Goal: Information Seeking & Learning: Learn about a topic

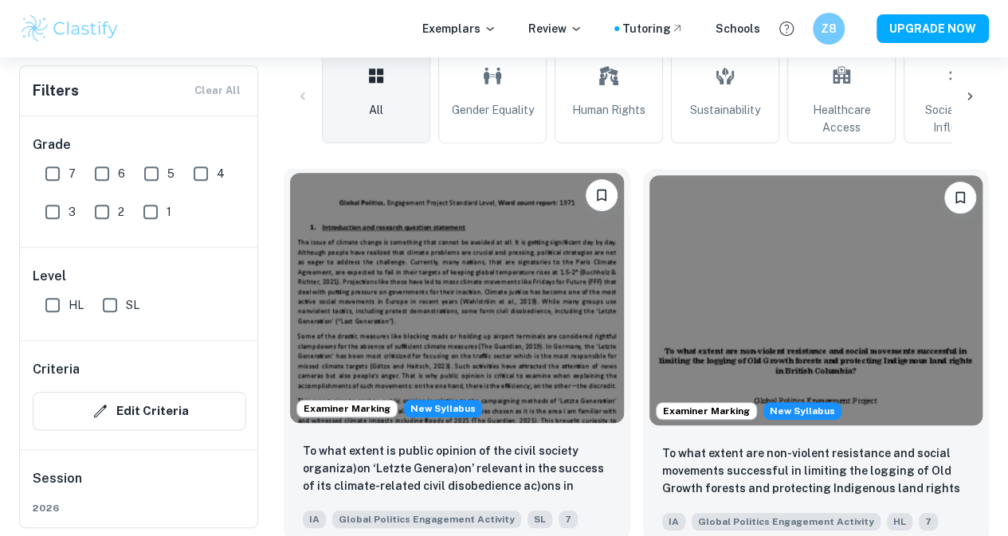
scroll to position [499, 0]
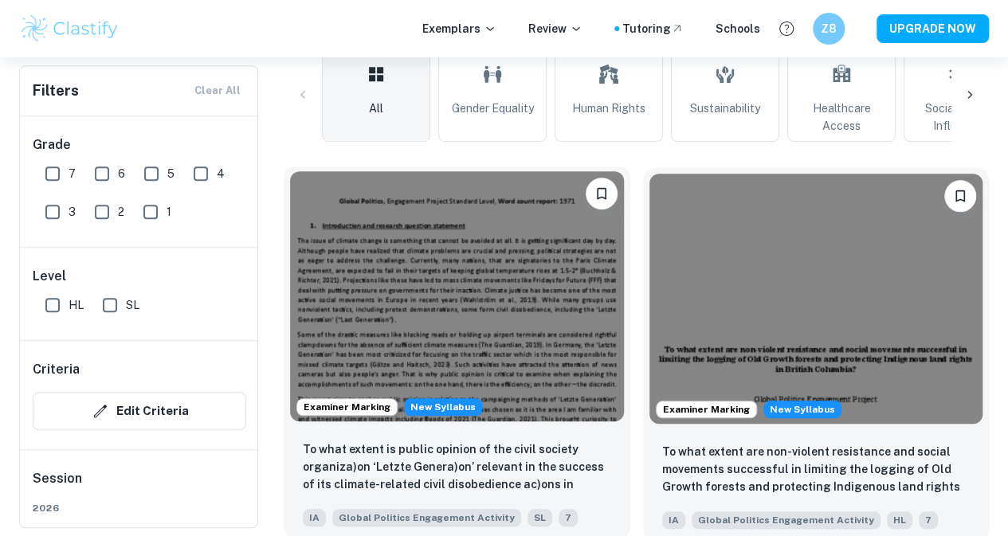
click at [386, 255] on img at bounding box center [457, 296] width 334 height 250
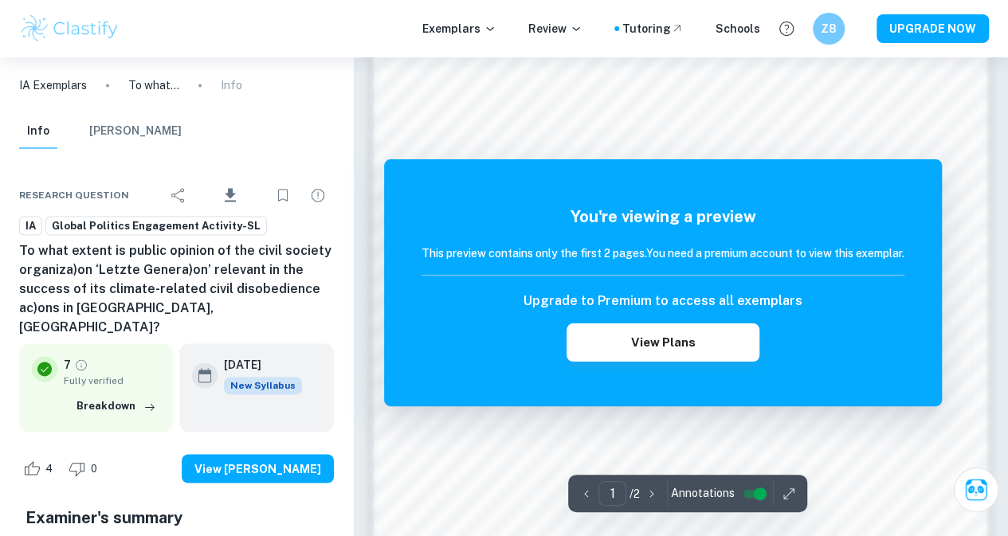
scroll to position [1072, 0]
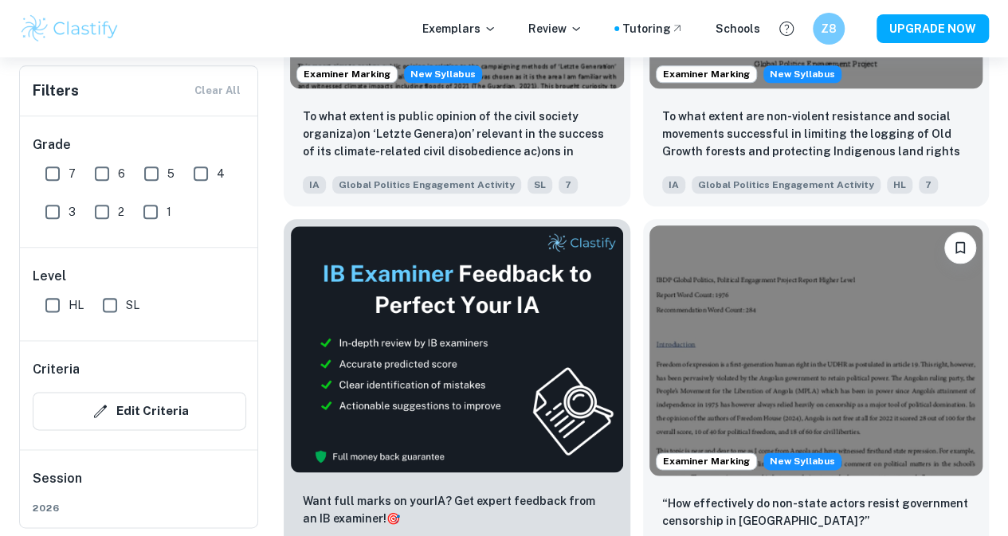
scroll to position [835, 0]
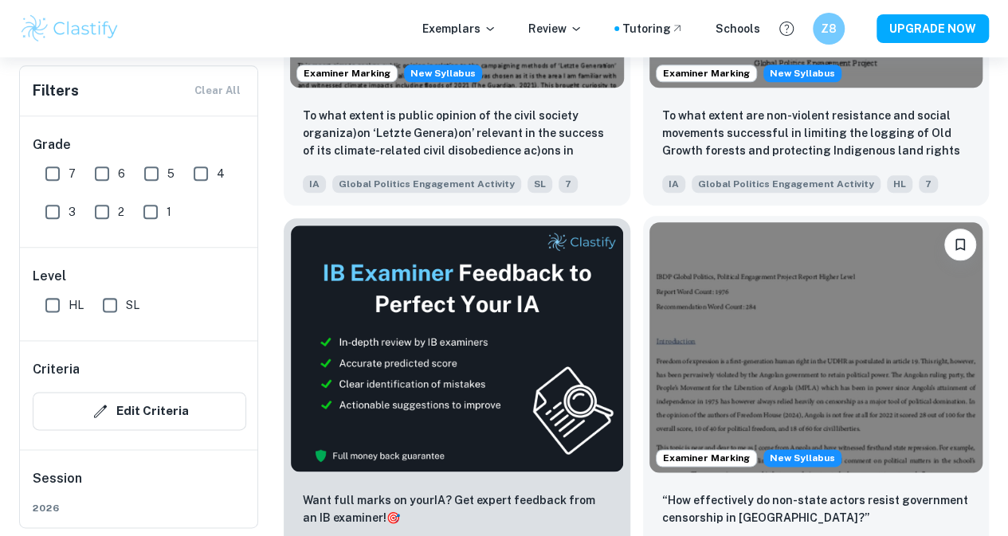
click at [649, 255] on img at bounding box center [816, 347] width 334 height 250
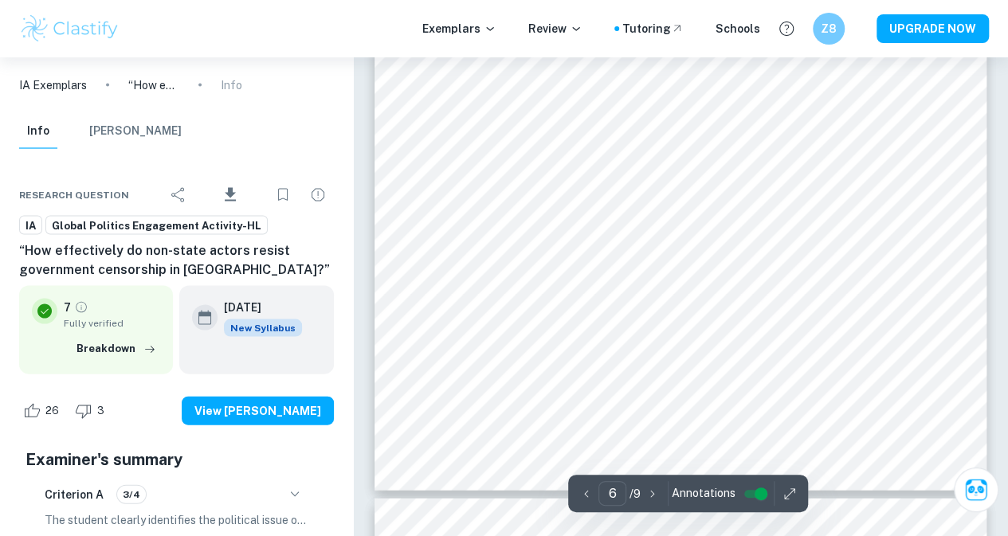
scroll to position [4566, 0]
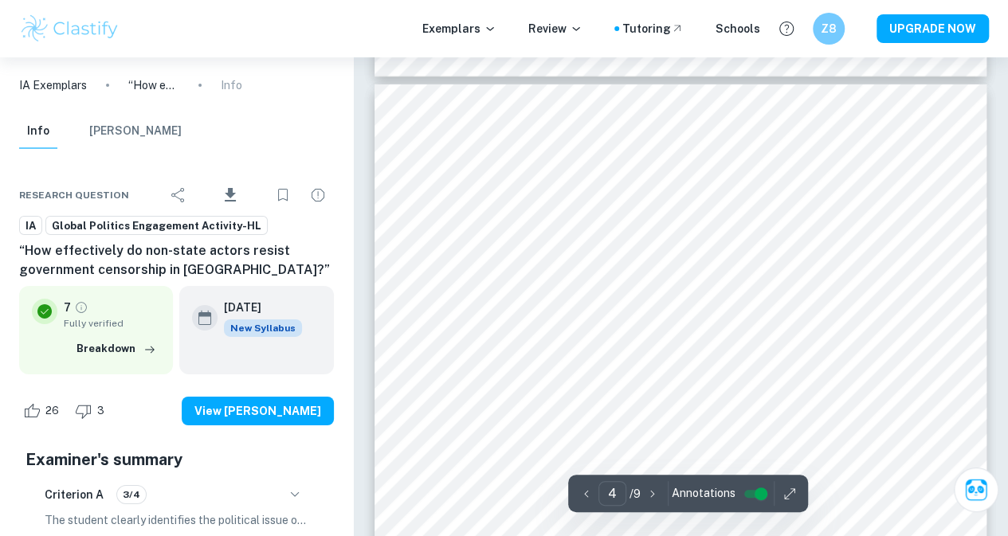
type input "3"
